Goal: Navigation & Orientation: Find specific page/section

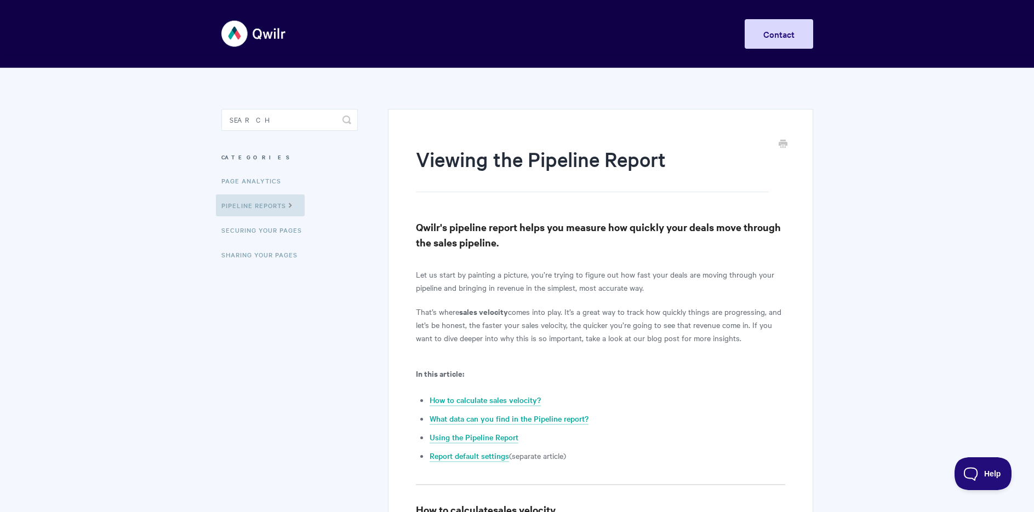
click at [237, 35] on img at bounding box center [253, 33] width 65 height 41
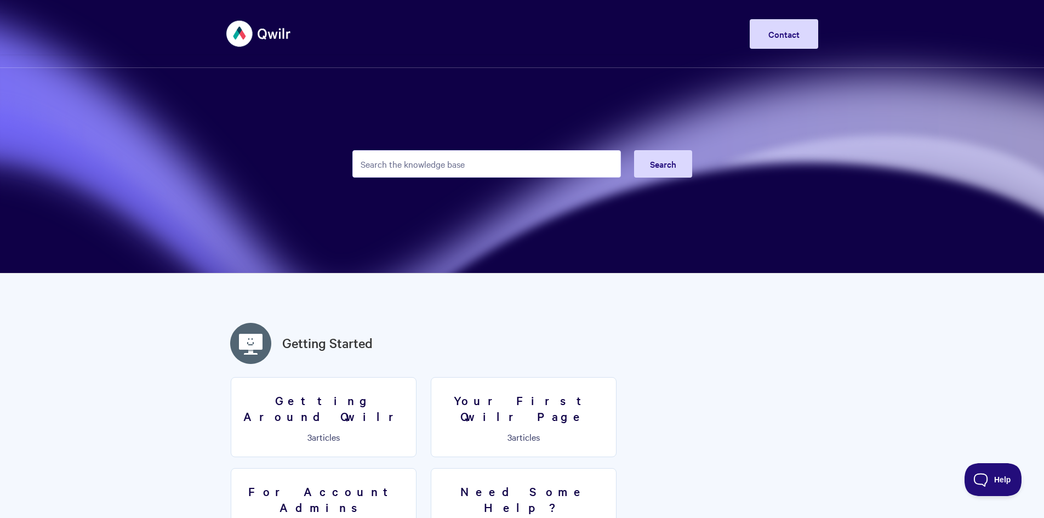
click at [248, 35] on img at bounding box center [258, 33] width 65 height 41
